Goal: Task Accomplishment & Management: Use online tool/utility

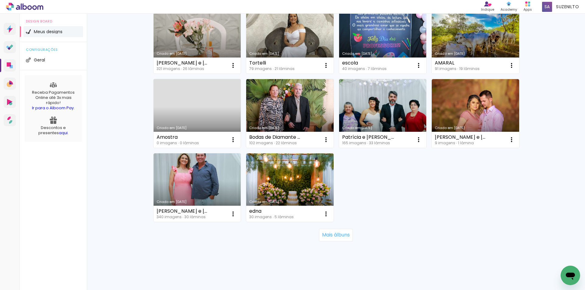
scroll to position [371, 0]
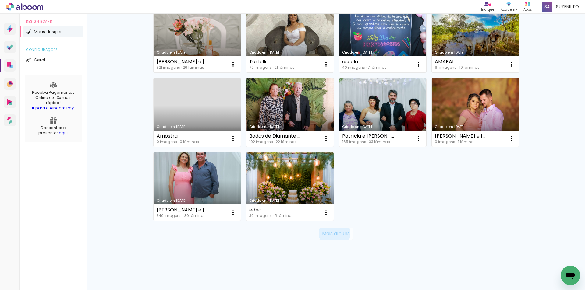
click at [0, 0] on slot "Mais álbuns" at bounding box center [0, 0] width 0 height 0
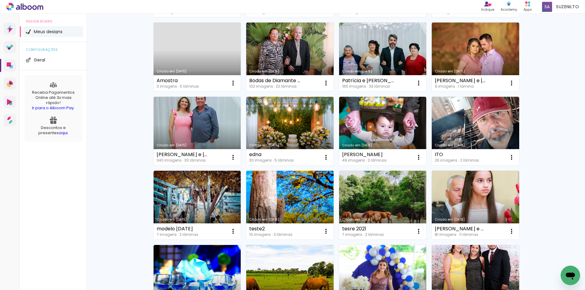
scroll to position [395, 0]
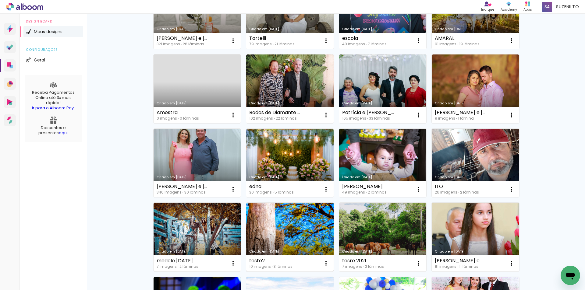
click at [285, 226] on link "Criado em 17/10/21" at bounding box center [289, 237] width 87 height 69
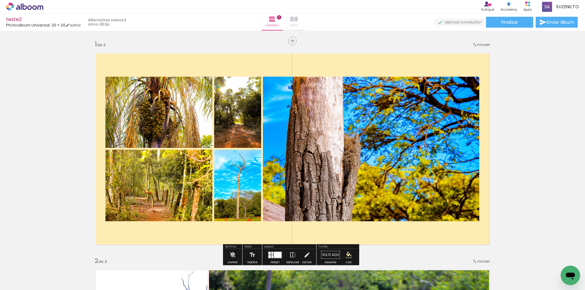
click at [298, 20] on iron-icon at bounding box center [293, 19] width 7 height 7
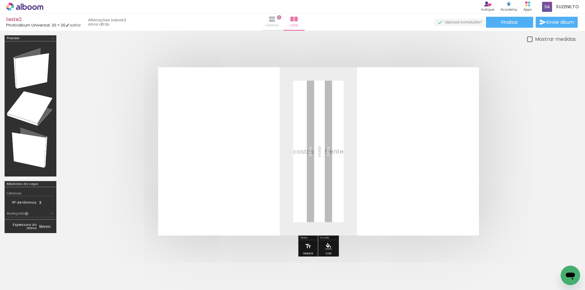
click at [276, 20] on iron-icon at bounding box center [271, 19] width 7 height 7
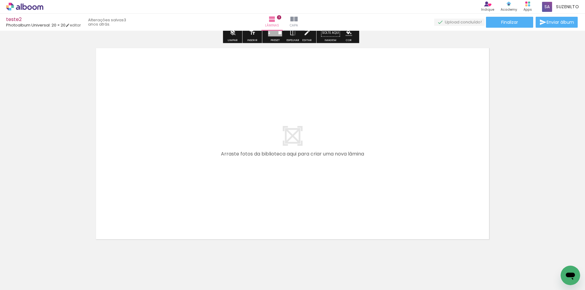
scroll to position [670, 0]
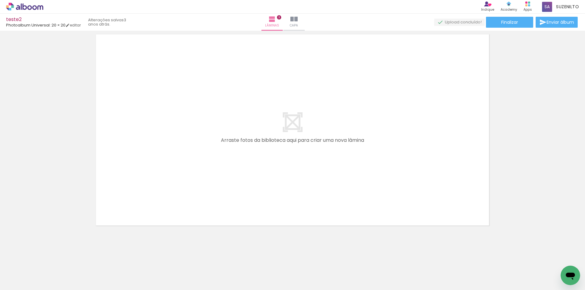
click at [297, 135] on quentale-layouter at bounding box center [292, 130] width 403 height 202
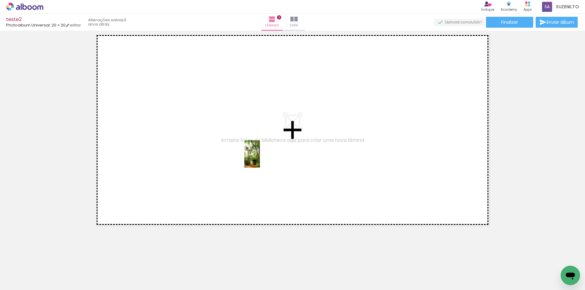
drag, startPoint x: 269, startPoint y: 269, endPoint x: 263, endPoint y: 156, distance: 113.5
click at [263, 157] on quentale-workspace at bounding box center [292, 145] width 585 height 290
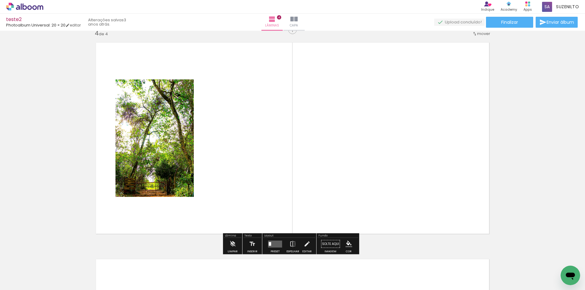
scroll to position [659, 0]
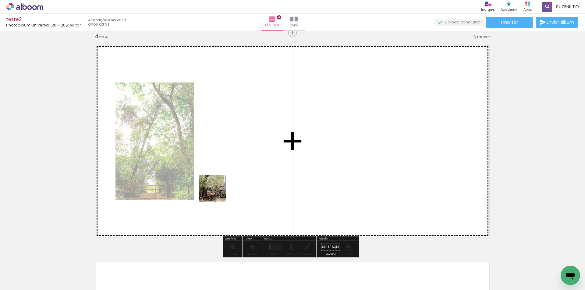
drag, startPoint x: 91, startPoint y: 266, endPoint x: 251, endPoint y: 172, distance: 185.2
click at [251, 172] on quentale-workspace at bounding box center [292, 145] width 585 height 290
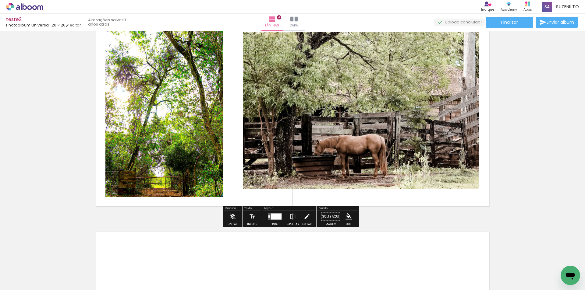
scroll to position [720, 0]
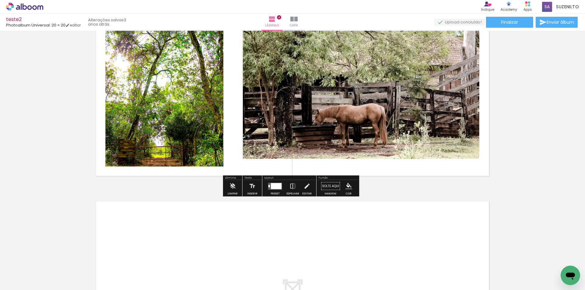
click at [278, 183] on div at bounding box center [276, 186] width 11 height 6
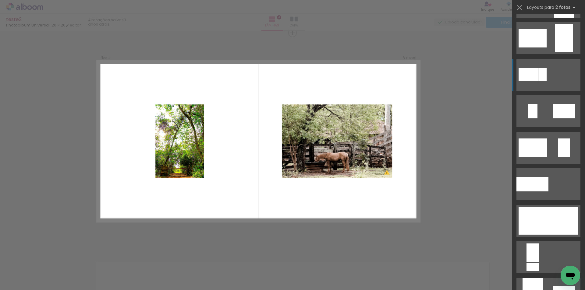
scroll to position [0, 0]
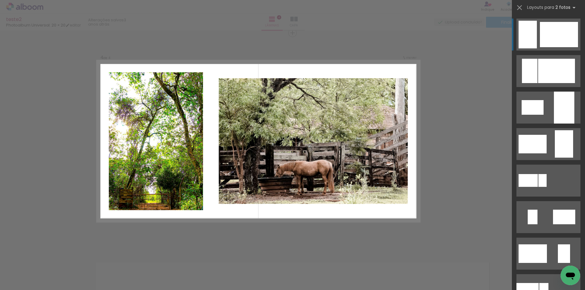
click at [525, 41] on div at bounding box center [528, 35] width 18 height 28
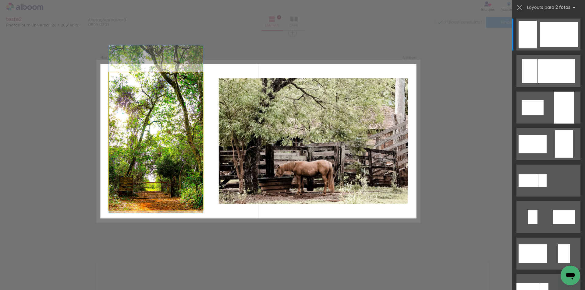
drag, startPoint x: 158, startPoint y: 177, endPoint x: 161, endPoint y: 156, distance: 20.7
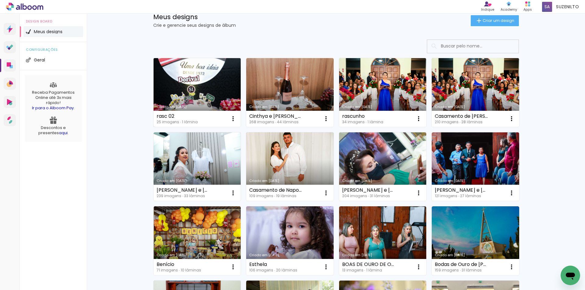
scroll to position [30, 0]
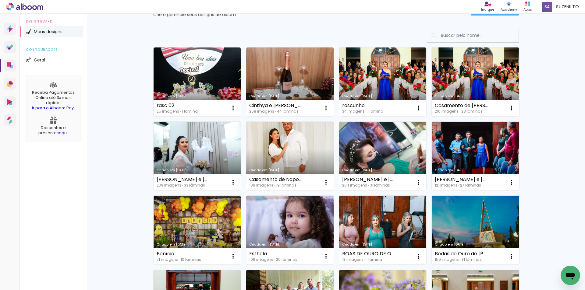
click at [300, 152] on link "Criado em [DATE]" at bounding box center [289, 156] width 87 height 69
